Goal: Navigation & Orientation: Find specific page/section

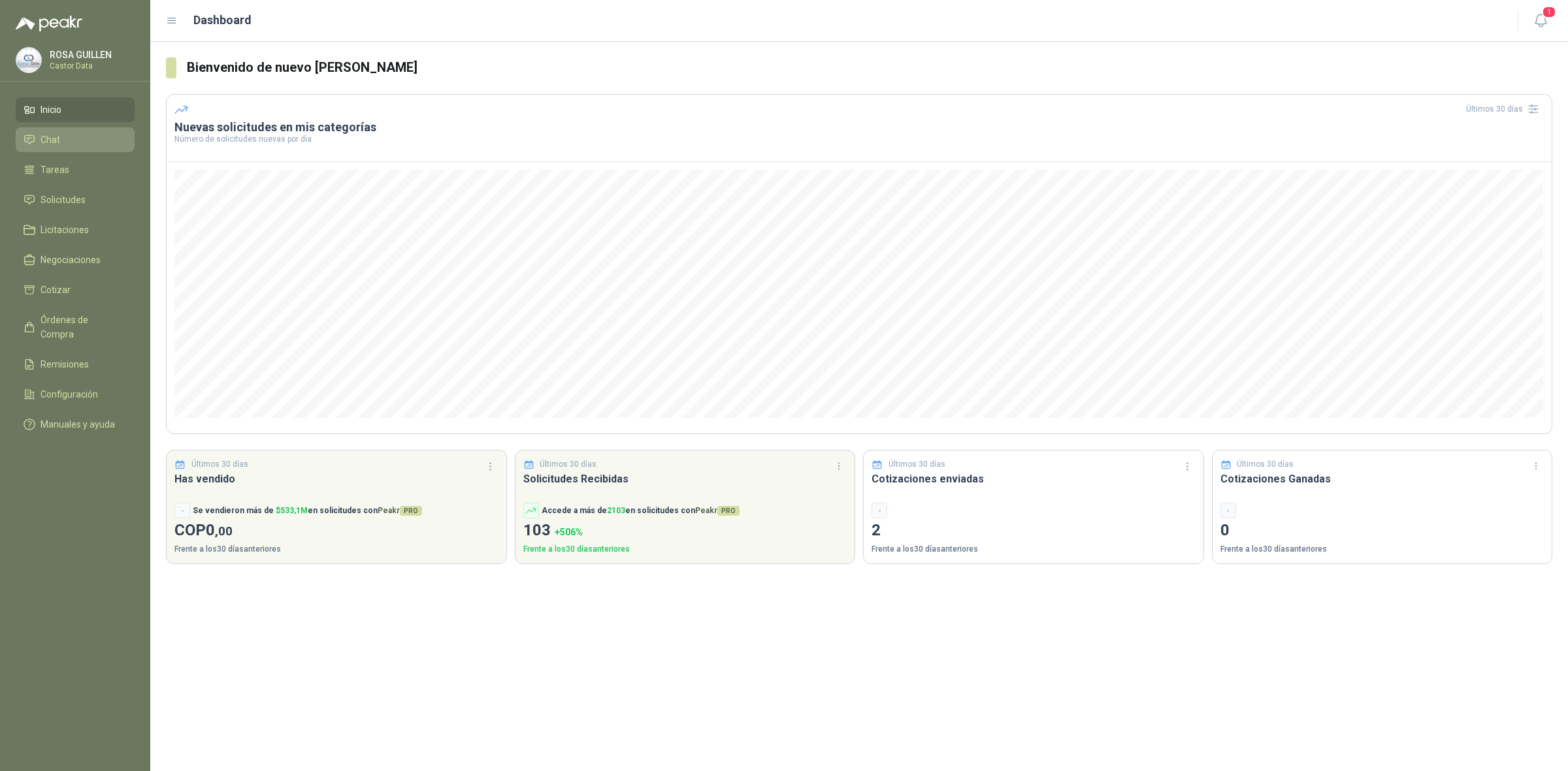
click at [62, 136] on li "Chat" at bounding box center [75, 140] width 104 height 14
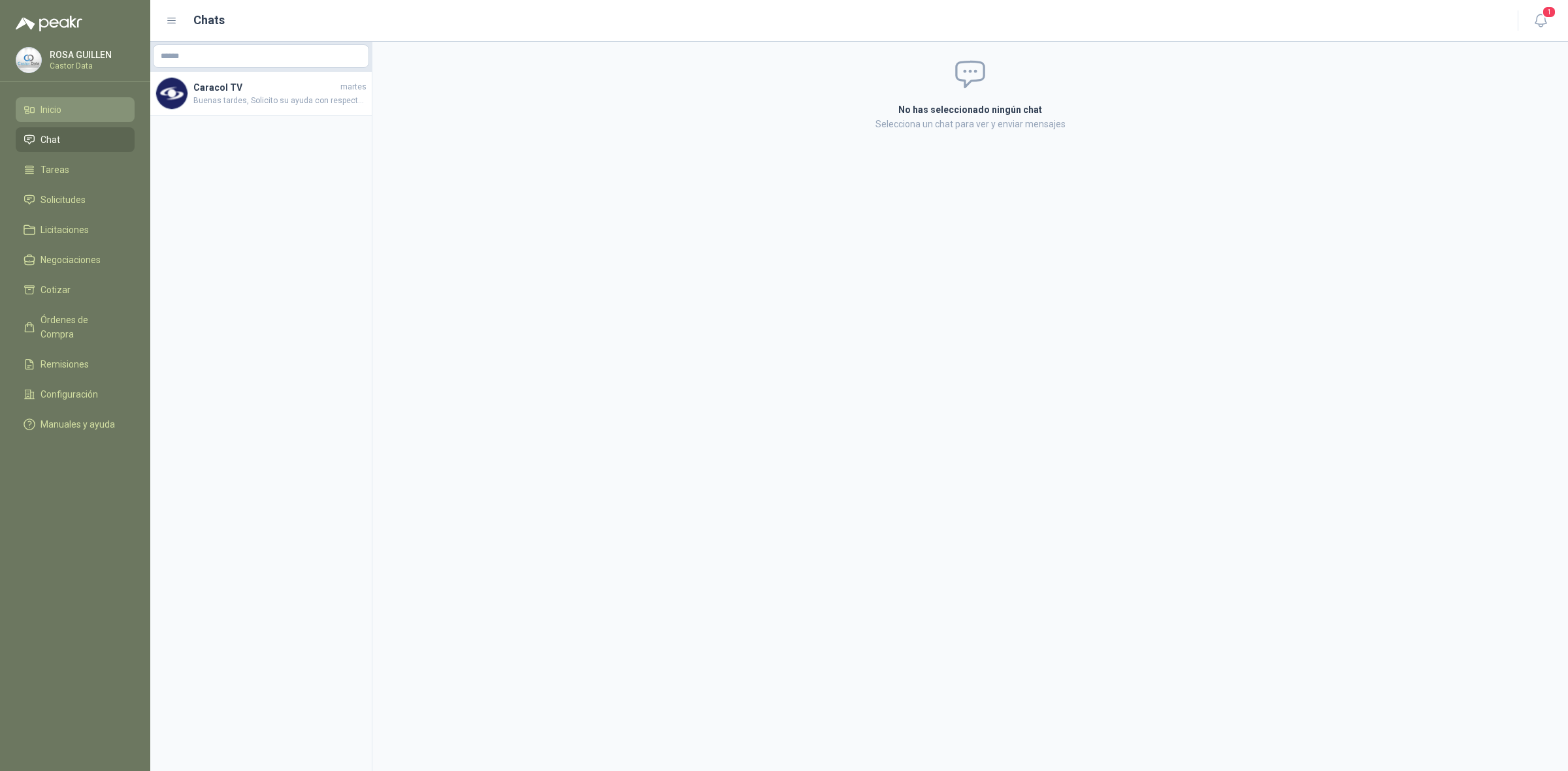
click at [86, 105] on li "Inicio" at bounding box center [75, 110] width 104 height 14
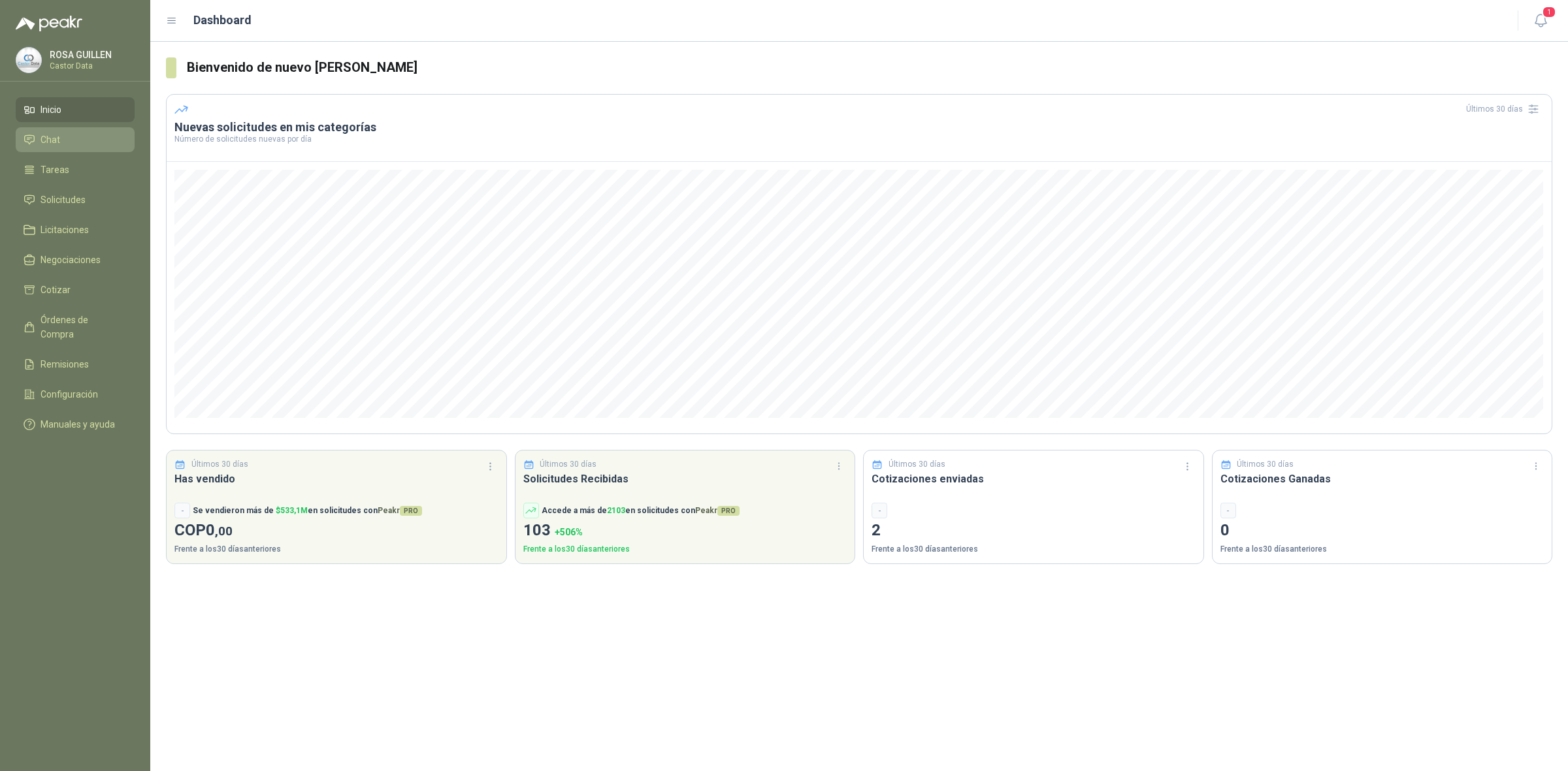
drag, startPoint x: 69, startPoint y: 197, endPoint x: 113, endPoint y: 144, distance: 68.9
click at [69, 196] on span "Solicitudes" at bounding box center [63, 200] width 45 height 14
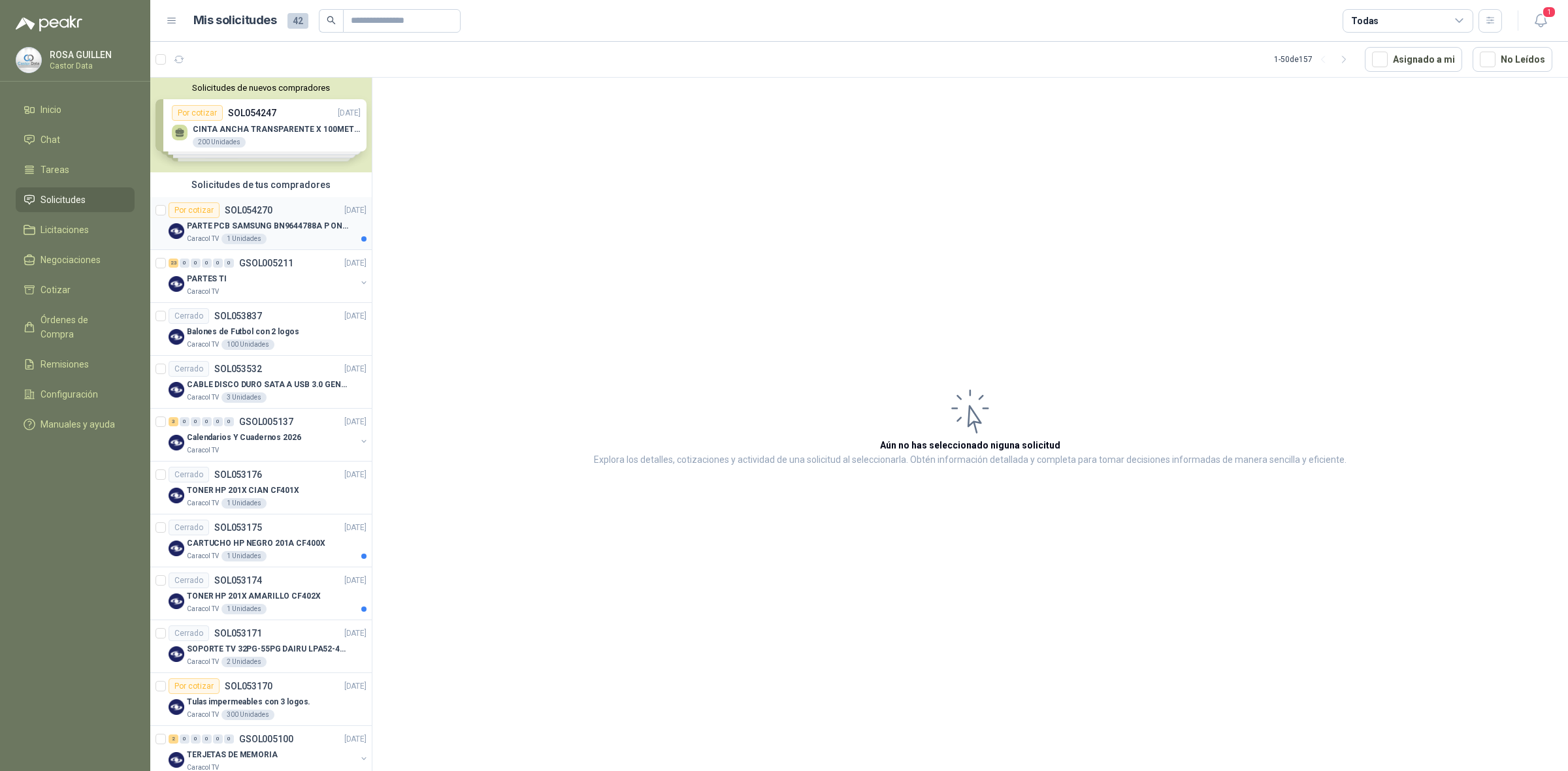
click at [297, 213] on div "Por cotizar SOL054270 [DATE]" at bounding box center [268, 210] width 198 height 16
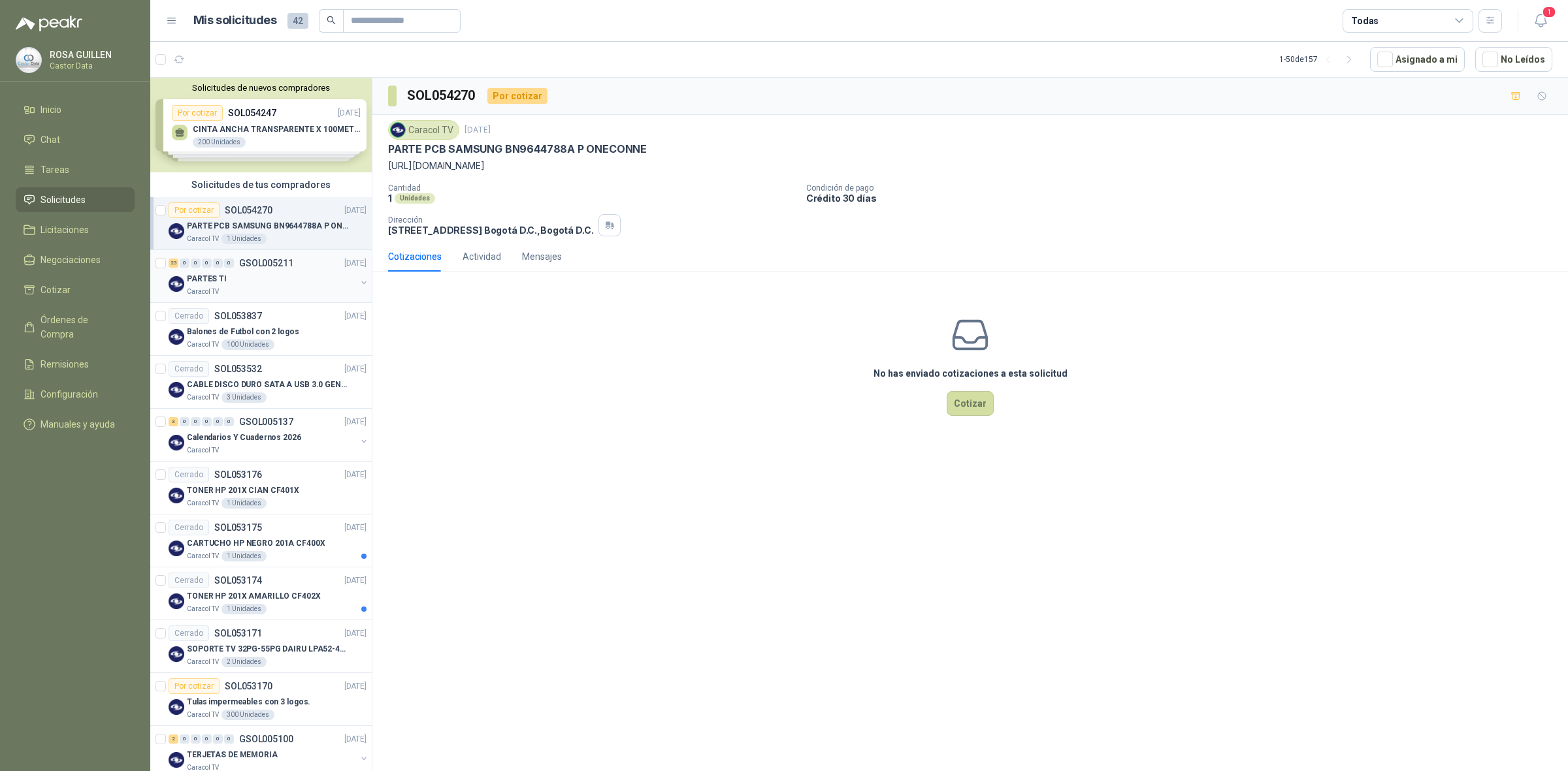
click at [252, 275] on div "PARTES TI" at bounding box center [271, 279] width 169 height 16
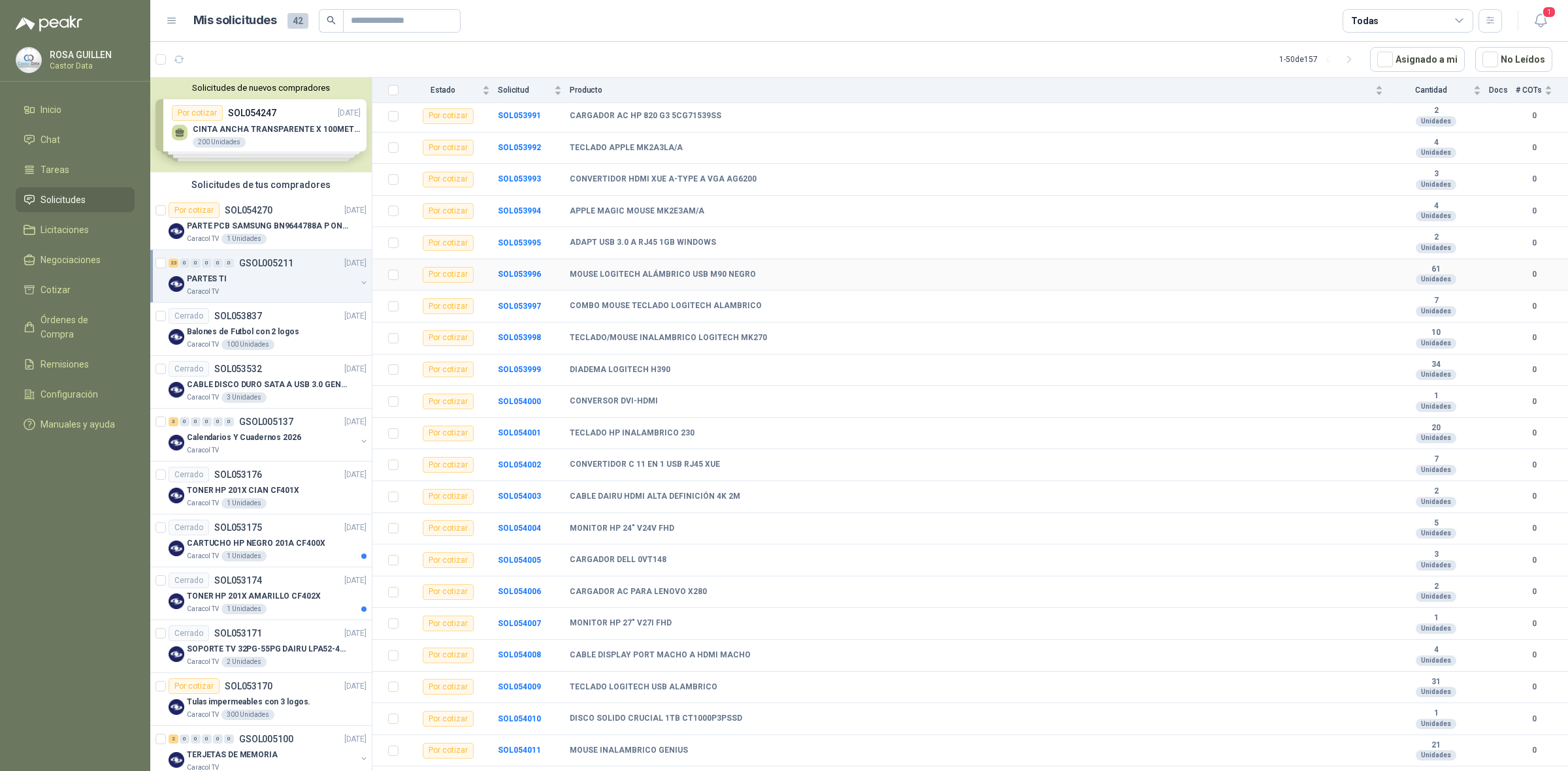
scroll to position [212, 0]
